Goal: Browse casually

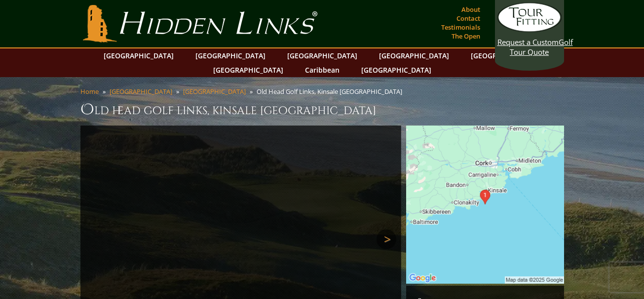
click at [386, 229] on link "Next" at bounding box center [386, 239] width 20 height 20
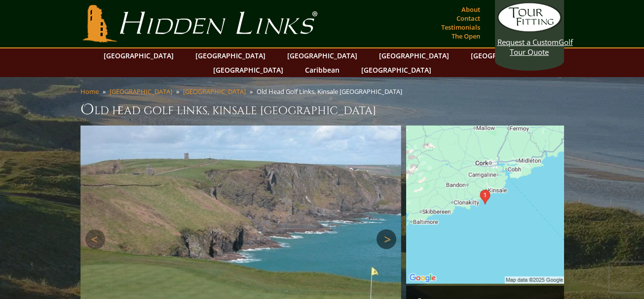
click at [386, 229] on link "Next" at bounding box center [386, 239] width 20 height 20
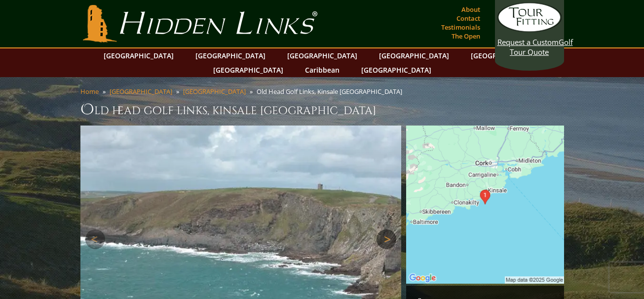
click at [386, 229] on link "Next" at bounding box center [386, 239] width 20 height 20
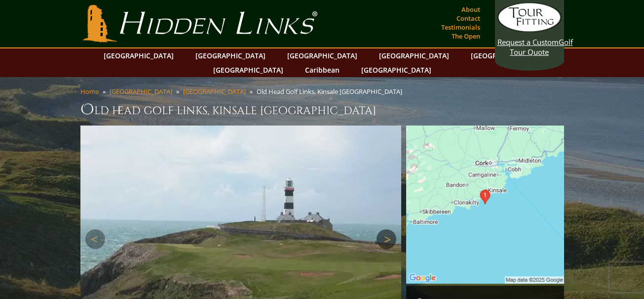
click at [386, 229] on link "Next" at bounding box center [386, 239] width 20 height 20
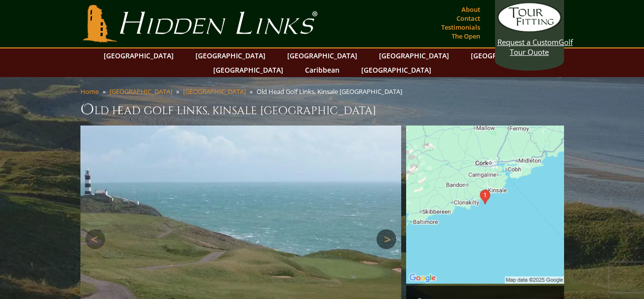
click at [386, 229] on link "Next" at bounding box center [386, 239] width 20 height 20
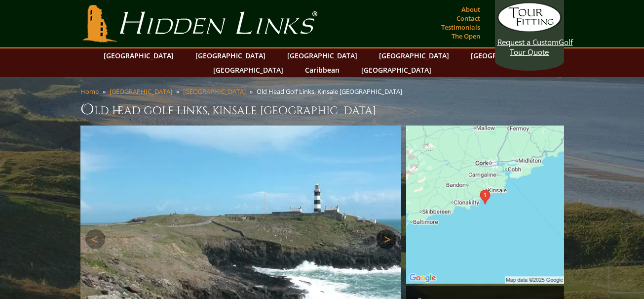
click at [386, 229] on link "Next" at bounding box center [386, 239] width 20 height 20
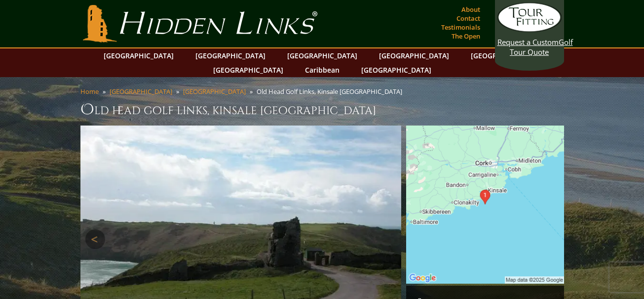
click at [386, 229] on link "Next" at bounding box center [386, 239] width 20 height 20
